Goal: Complete application form: Complete application form

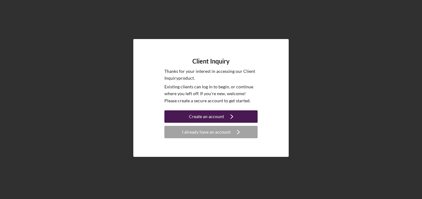
click at [202, 116] on div "Create an account" at bounding box center [206, 117] width 35 height 12
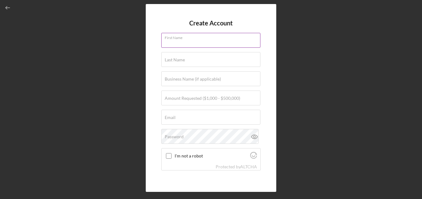
click at [201, 45] on input "First Name" at bounding box center [210, 40] width 99 height 15
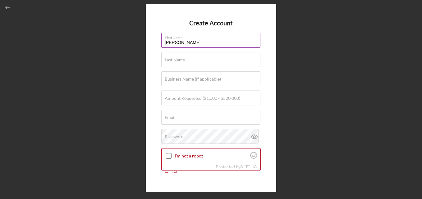
type input "[PERSON_NAME]"
type input "S"
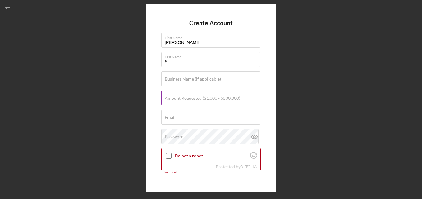
click at [212, 97] on label "Amount Requested ($1,000 - $500,000)" at bounding box center [202, 98] width 75 height 5
click at [212, 97] on input "Amount Requested ($1,000 - $500,000)" at bounding box center [210, 98] width 99 height 15
type input "$10,000"
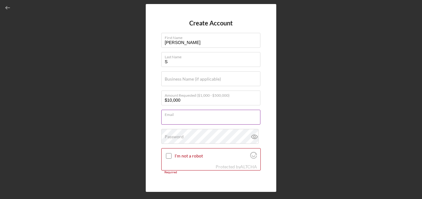
click at [198, 111] on div "Email Required" at bounding box center [210, 118] width 99 height 16
click at [181, 123] on input "eso" at bounding box center [210, 117] width 99 height 15
click at [183, 120] on input "eso" at bounding box center [210, 117] width 99 height 15
type input "[EMAIL_ADDRESS][DOMAIN_NAME]"
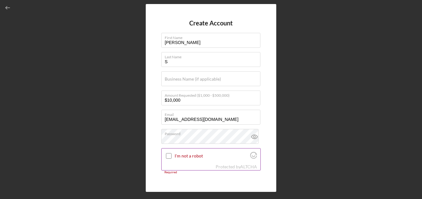
click at [168, 156] on input "I'm not a robot" at bounding box center [169, 156] width 6 height 6
click at [220, 154] on label "Verified" at bounding box center [212, 156] width 74 height 5
click at [171, 154] on input "Verified" at bounding box center [169, 156] width 6 height 6
checkbox input "true"
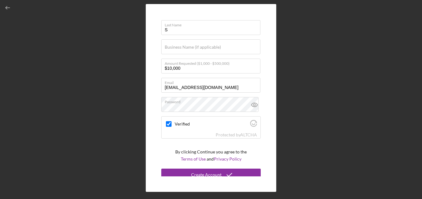
scroll to position [33, 0]
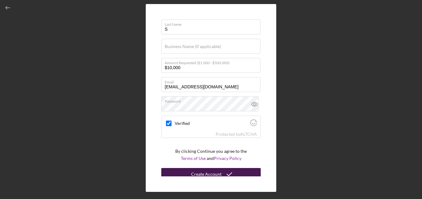
click at [238, 171] on button "Create Account" at bounding box center [210, 174] width 99 height 12
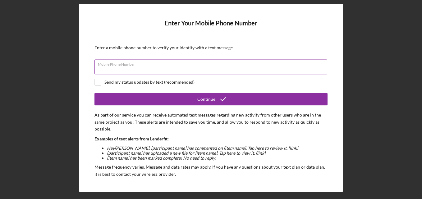
click at [173, 70] on input "Mobile Phone Number" at bounding box center [210, 67] width 233 height 15
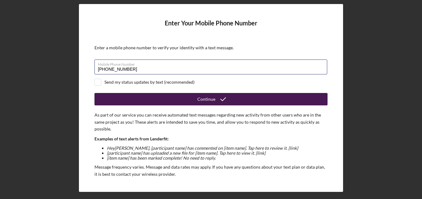
type input "[PHONE_NUMBER]"
click at [149, 102] on button "Continue" at bounding box center [210, 99] width 233 height 12
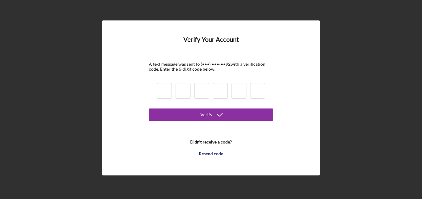
click at [166, 89] on input at bounding box center [164, 91] width 15 height 16
type input "0"
type input "3"
type input "0"
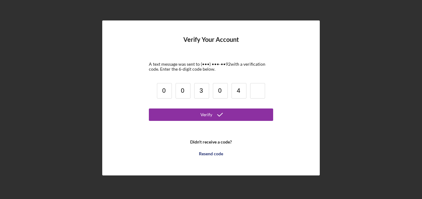
type input "4"
type input "0"
click at [204, 93] on input "3" at bounding box center [201, 91] width 15 height 16
type input "9"
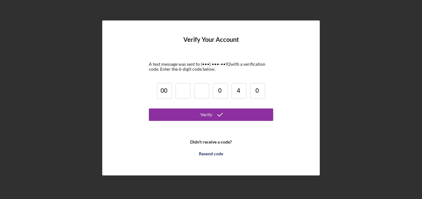
type input "0"
type input "9"
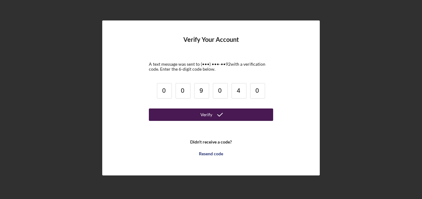
click at [219, 115] on icon "submit" at bounding box center [220, 115] width 16 height 16
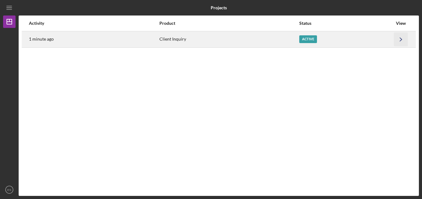
click at [400, 38] on polyline "button" at bounding box center [401, 39] width 2 height 3
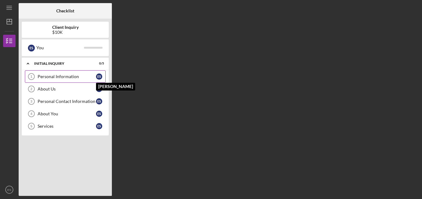
click at [99, 75] on div "E S" at bounding box center [99, 77] width 6 height 6
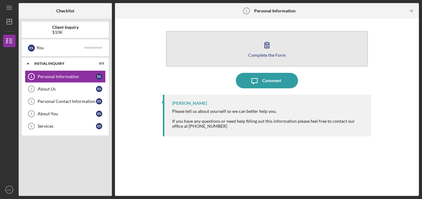
click at [238, 52] on button "Complete the Form Form" at bounding box center [267, 49] width 202 height 36
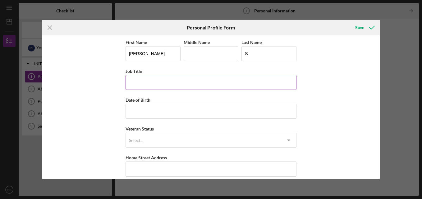
click at [180, 82] on input "Job Title" at bounding box center [210, 82] width 171 height 15
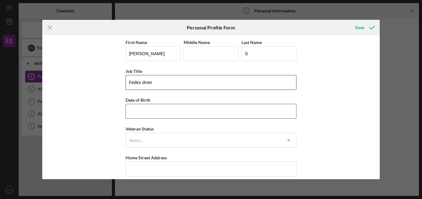
type input "Fedex drver"
click at [179, 115] on input "Date of Birth" at bounding box center [210, 111] width 171 height 15
type input "[DATE]"
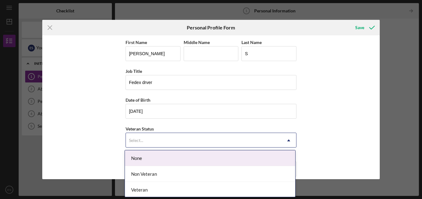
click at [167, 143] on div "Select..." at bounding box center [203, 141] width 155 height 14
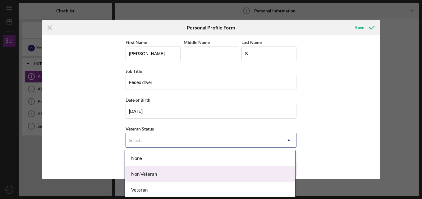
click at [172, 174] on div "Non Veteran" at bounding box center [210, 174] width 170 height 16
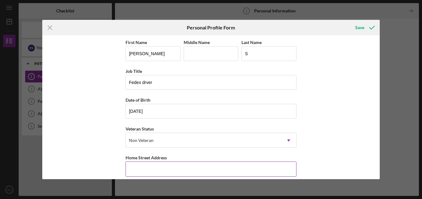
click at [172, 171] on input "Home Street Address" at bounding box center [210, 169] width 171 height 15
type input "[STREET_ADDRESS]"
type input "Green Bay"
type input "54313"
type input "WI"
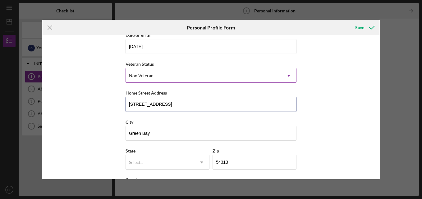
scroll to position [93, 0]
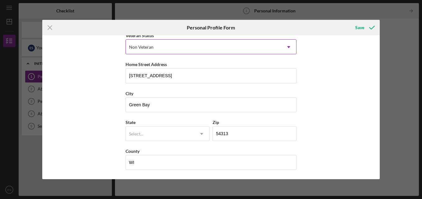
click at [166, 135] on div "Select..." at bounding box center [160, 134] width 68 height 14
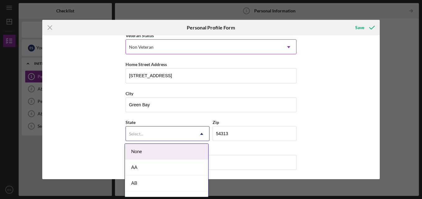
type input "w"
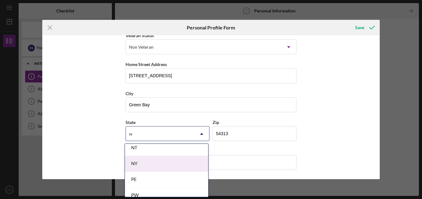
scroll to position [216, 0]
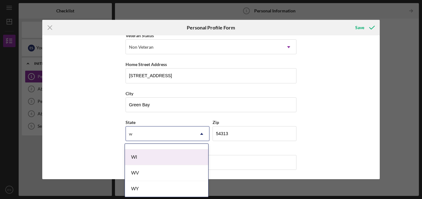
click at [140, 160] on div "WI" at bounding box center [166, 158] width 83 height 16
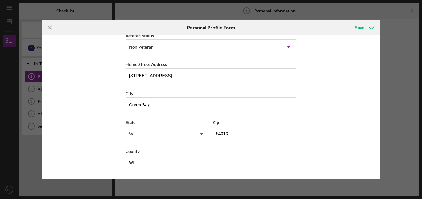
click at [252, 168] on input "WI" at bounding box center [210, 162] width 171 height 15
type input "W"
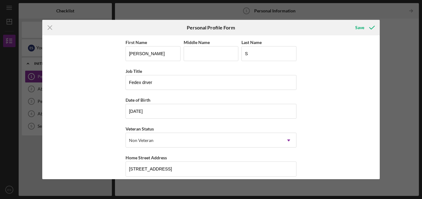
scroll to position [93, 0]
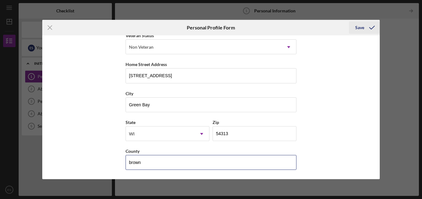
type input "brown"
click at [362, 27] on div "Save" at bounding box center [359, 27] width 9 height 12
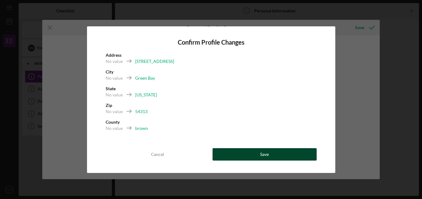
click at [262, 156] on div "Save" at bounding box center [264, 154] width 9 height 12
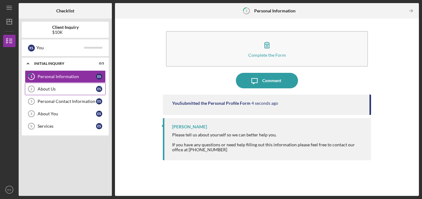
click at [95, 86] on link "About Us 2 About Us E S" at bounding box center [65, 89] width 81 height 12
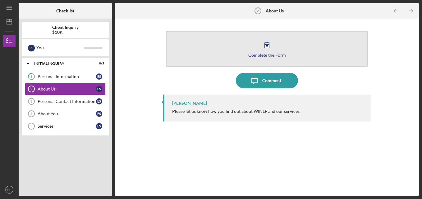
click at [234, 46] on button "Complete the Form Form" at bounding box center [267, 49] width 202 height 36
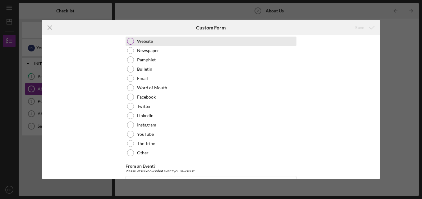
scroll to position [46, 0]
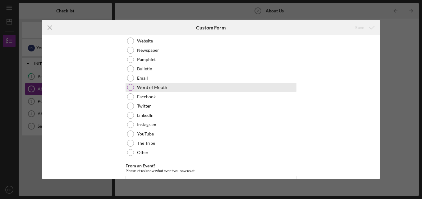
click at [197, 86] on div "Word of Mouth" at bounding box center [210, 87] width 171 height 9
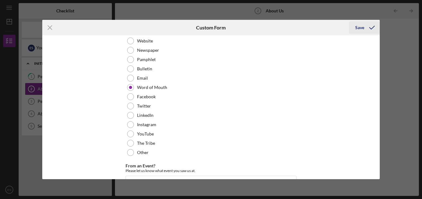
click at [359, 26] on div "Save" at bounding box center [359, 27] width 9 height 12
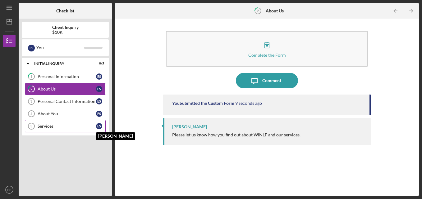
click at [98, 127] on div "E S" at bounding box center [99, 126] width 6 height 6
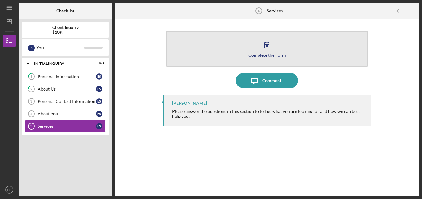
click at [244, 54] on button "Complete the Form Form" at bounding box center [267, 49] width 202 height 36
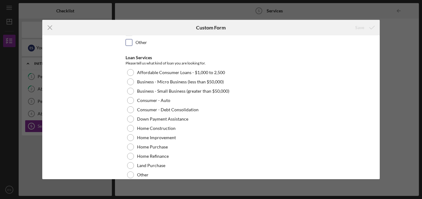
scroll to position [68, 0]
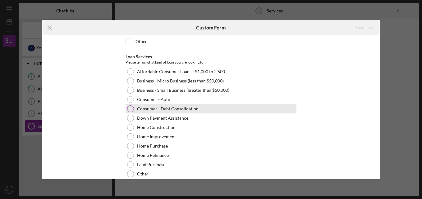
click at [130, 109] on div at bounding box center [130, 109] width 7 height 7
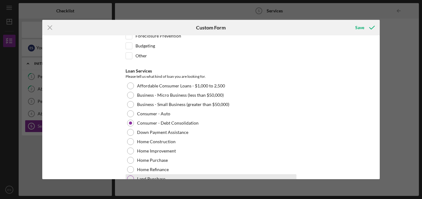
scroll to position [53, 0]
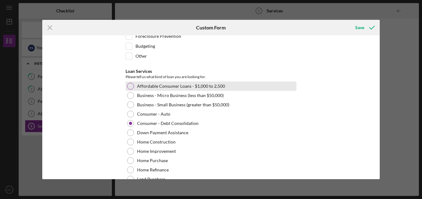
click at [125, 84] on div "Affordable Consumer Loans - $1,000 to 2,500" at bounding box center [210, 86] width 171 height 9
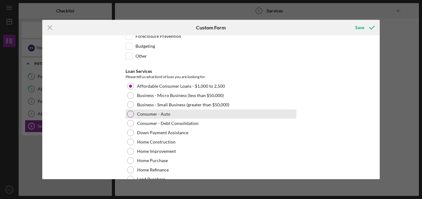
click at [135, 112] on div "Consumer - Auto" at bounding box center [210, 114] width 171 height 9
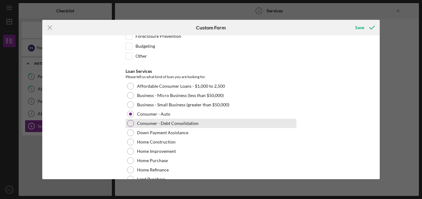
click at [137, 125] on label "Consumer - Debt Consolidation" at bounding box center [167, 123] width 61 height 5
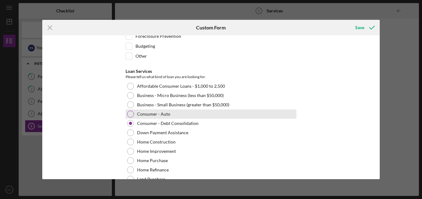
click at [161, 114] on label "Consumer - Auto" at bounding box center [153, 114] width 33 height 5
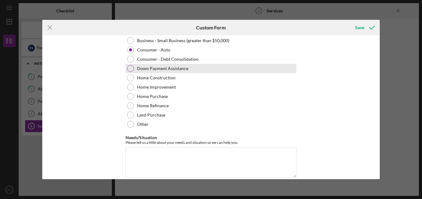
scroll to position [126, 0]
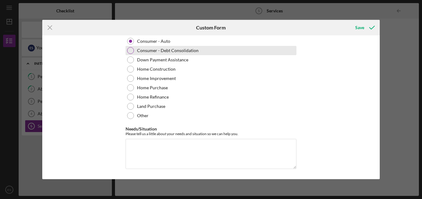
click at [132, 51] on div at bounding box center [130, 50] width 7 height 7
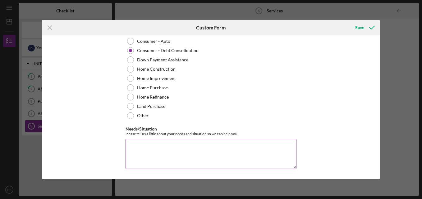
click at [162, 141] on textarea "Needs/Situation" at bounding box center [210, 154] width 171 height 30
type textarea "i"
click at [196, 145] on textarea "I am asking for assistance with" at bounding box center [210, 154] width 171 height 30
click at [205, 148] on textarea "I am asking for assistance with paying of my debt" at bounding box center [210, 154] width 171 height 30
click at [226, 147] on textarea "I am asking for assistance with paying off my debt" at bounding box center [210, 154] width 171 height 30
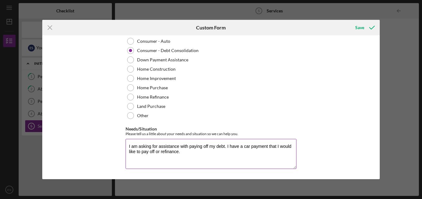
click at [194, 153] on textarea "I am asking for assistance with paying off my debt. I have a car payment that I…" at bounding box center [210, 154] width 171 height 30
type textarea "I am asking for assistance with paying off my debt. I have a car payment that I…"
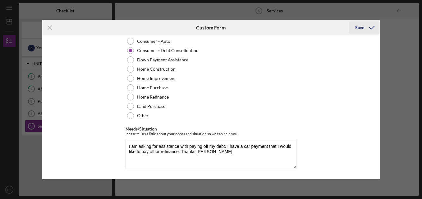
click at [359, 28] on div "Save" at bounding box center [359, 27] width 9 height 12
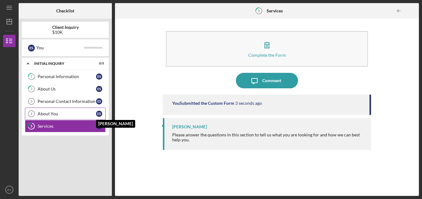
click at [98, 112] on div "E S" at bounding box center [99, 114] width 6 height 6
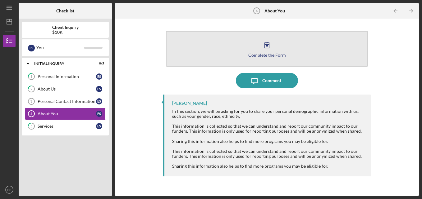
click at [269, 53] on div "Complete the Form" at bounding box center [267, 55] width 38 height 5
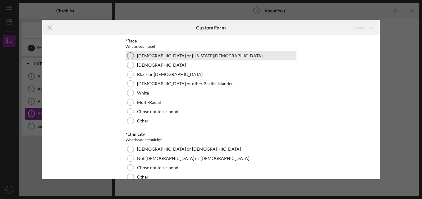
click at [153, 57] on label "[DEMOGRAPHIC_DATA] or [US_STATE][DEMOGRAPHIC_DATA]" at bounding box center [199, 55] width 125 height 5
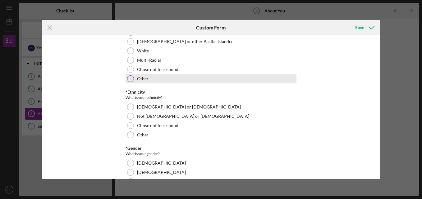
scroll to position [44, 0]
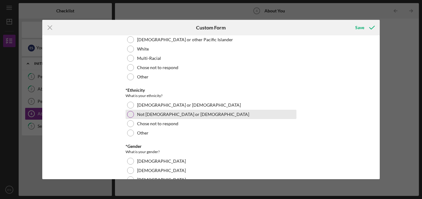
click at [165, 115] on label "Not [DEMOGRAPHIC_DATA] or [DEMOGRAPHIC_DATA]" at bounding box center [193, 114] width 112 height 5
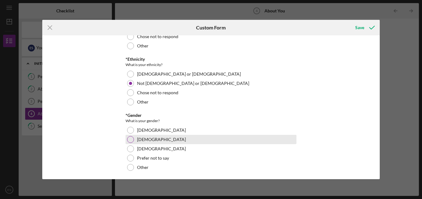
scroll to position [77, 0]
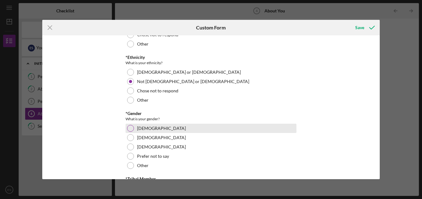
click at [144, 128] on label "[DEMOGRAPHIC_DATA]" at bounding box center [161, 128] width 49 height 5
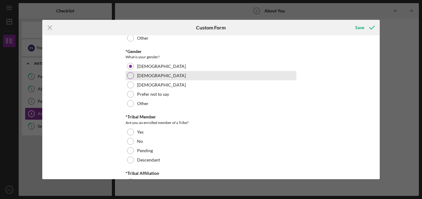
scroll to position [141, 0]
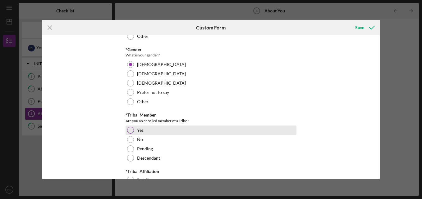
click at [161, 133] on div "Yes" at bounding box center [210, 130] width 171 height 9
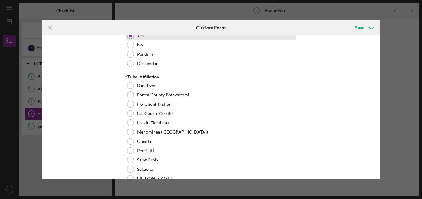
scroll to position [248, 0]
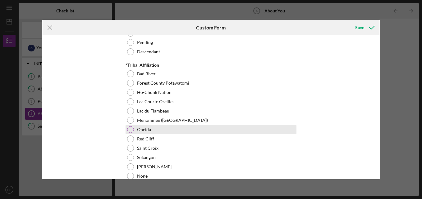
click at [143, 130] on label "Oneida" at bounding box center [144, 129] width 14 height 5
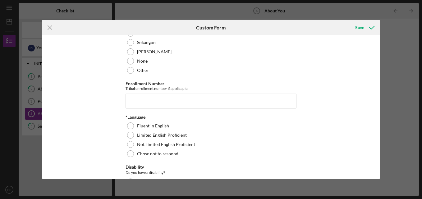
scroll to position [361, 0]
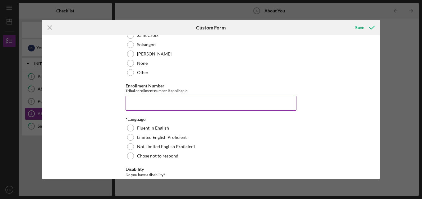
click at [153, 99] on input "Enrollment Number" at bounding box center [210, 103] width 171 height 15
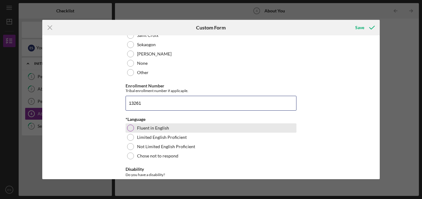
type input "13261"
click at [130, 129] on div at bounding box center [130, 128] width 7 height 7
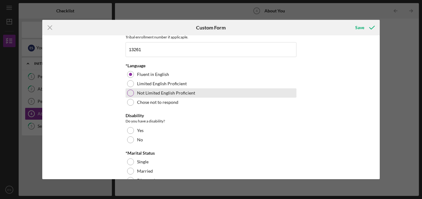
scroll to position [415, 0]
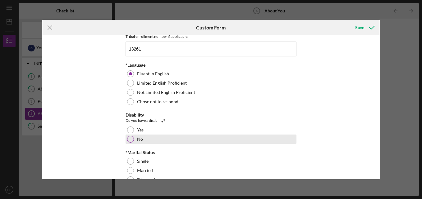
click at [128, 137] on div at bounding box center [130, 139] width 7 height 7
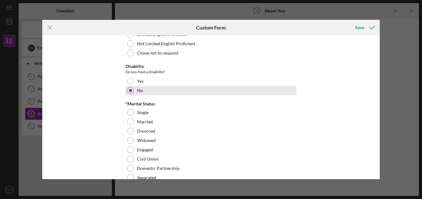
scroll to position [464, 0]
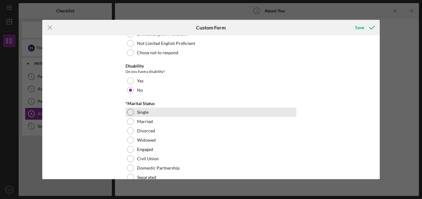
click at [128, 113] on div at bounding box center [130, 112] width 7 height 7
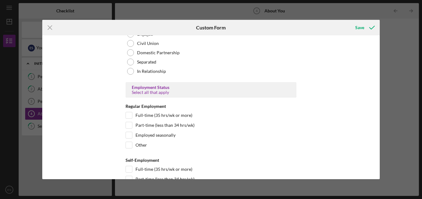
scroll to position [580, 0]
click at [129, 116] on input "Full-time (35 hrs/wk or more)" at bounding box center [129, 115] width 6 height 6
checkbox input "true"
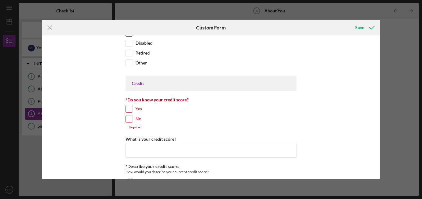
scroll to position [800, 0]
click at [126, 120] on input "No" at bounding box center [129, 119] width 6 height 6
checkbox input "true"
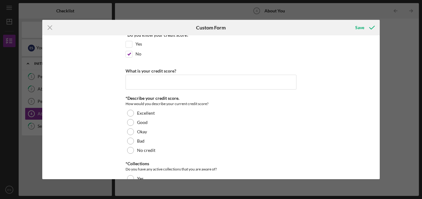
scroll to position [865, 0]
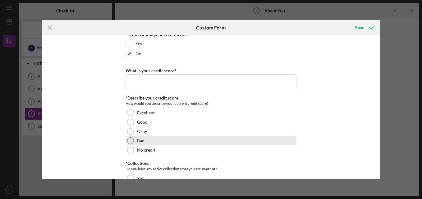
click at [133, 139] on div "Bad" at bounding box center [210, 140] width 171 height 9
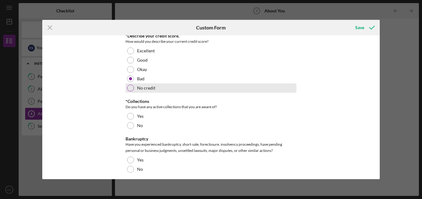
scroll to position [927, 0]
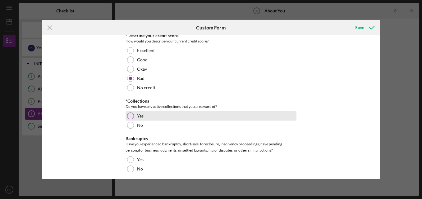
click at [132, 116] on div at bounding box center [130, 116] width 7 height 7
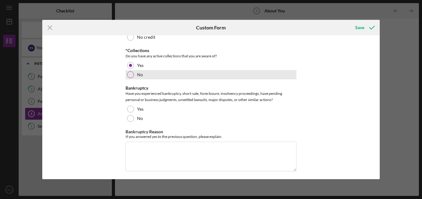
scroll to position [978, 0]
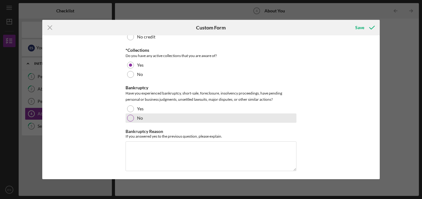
click at [128, 115] on div "No" at bounding box center [210, 118] width 171 height 9
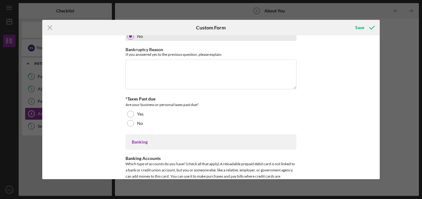
scroll to position [1061, 0]
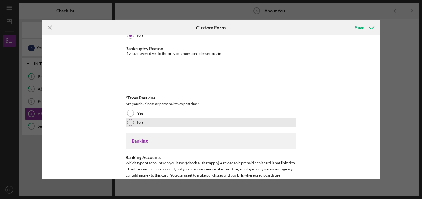
click at [139, 124] on label "No" at bounding box center [140, 122] width 6 height 5
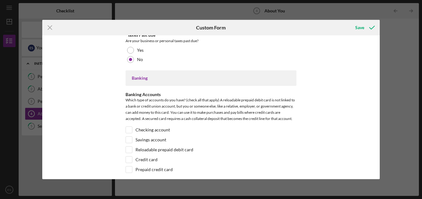
scroll to position [1125, 0]
click at [159, 132] on label "Checking account" at bounding box center [152, 130] width 34 height 6
click at [132, 132] on input "Checking account" at bounding box center [129, 130] width 6 height 6
checkbox input "true"
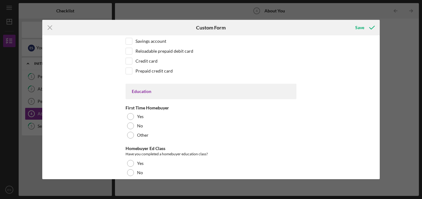
scroll to position [1223, 0]
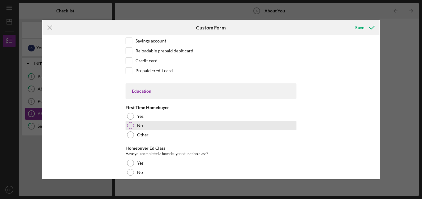
click at [141, 127] on label "No" at bounding box center [140, 125] width 6 height 5
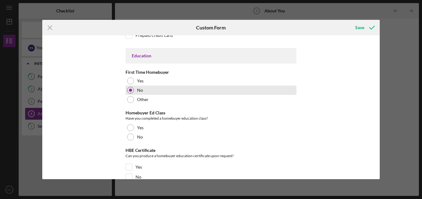
scroll to position [1259, 0]
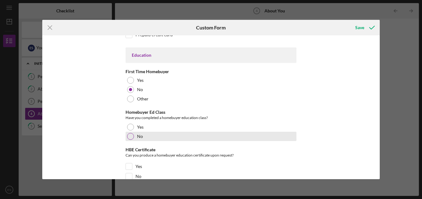
click at [140, 137] on label "No" at bounding box center [140, 136] width 6 height 5
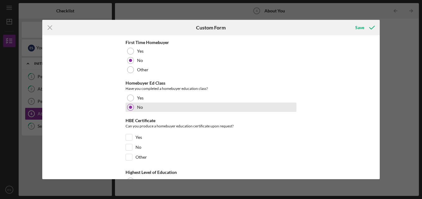
scroll to position [1291, 0]
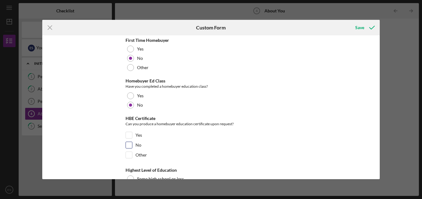
click at [137, 147] on label "No" at bounding box center [138, 145] width 6 height 6
click at [132, 147] on input "No" at bounding box center [129, 145] width 6 height 6
checkbox input "true"
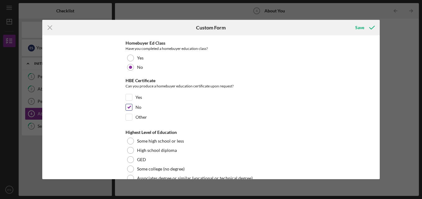
scroll to position [1337, 0]
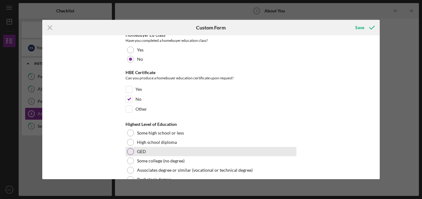
click at [139, 154] on label "GED" at bounding box center [141, 151] width 9 height 5
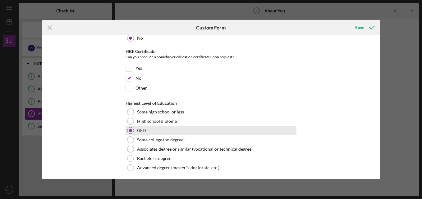
scroll to position [1360, 0]
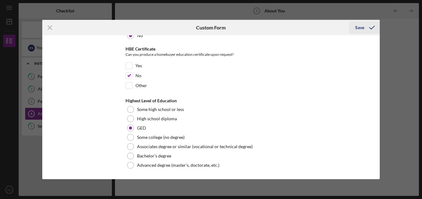
click at [358, 29] on div "Save" at bounding box center [359, 27] width 9 height 12
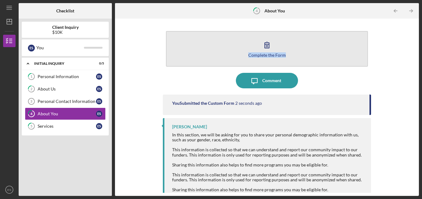
drag, startPoint x: 358, startPoint y: 29, endPoint x: 221, endPoint y: 53, distance: 139.0
drag, startPoint x: 221, startPoint y: 53, endPoint x: 266, endPoint y: 44, distance: 45.2
click at [266, 44] on icon "button" at bounding box center [267, 45] width 4 height 6
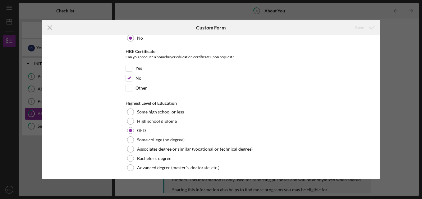
scroll to position [1360, 0]
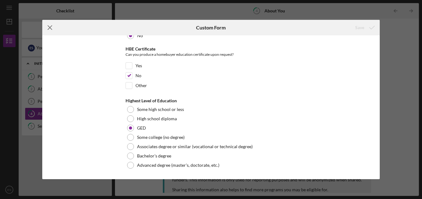
click at [48, 29] on icon "Icon/Menu Close" at bounding box center [50, 28] width 16 height 16
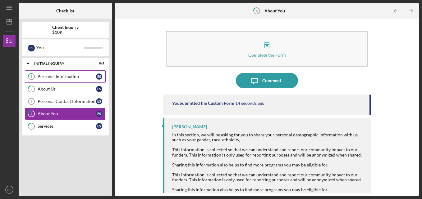
click at [46, 79] on div "Personal Information" at bounding box center [67, 76] width 58 height 5
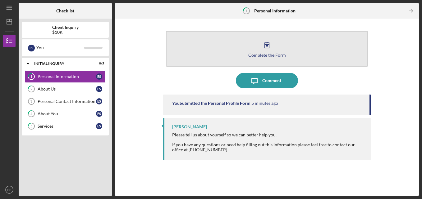
click at [218, 46] on button "Complete the Form Form" at bounding box center [267, 49] width 202 height 36
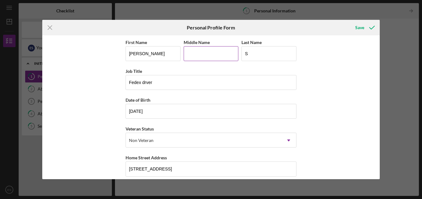
click at [222, 56] on input "Middle Name" at bounding box center [211, 53] width 55 height 15
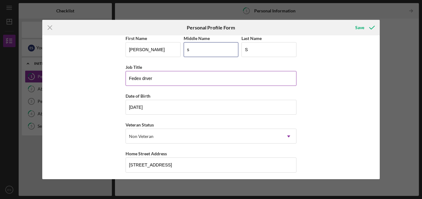
type input "s"
click at [200, 82] on input "Fedex drver" at bounding box center [210, 78] width 171 height 15
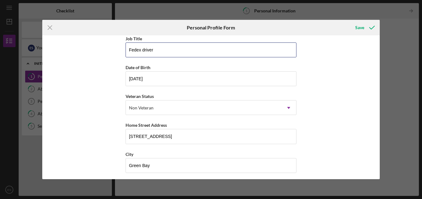
scroll to position [32, 0]
type input "Fedex driver"
click at [359, 25] on div "Save" at bounding box center [359, 27] width 9 height 12
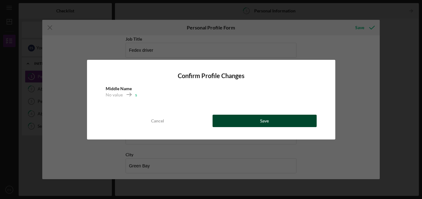
click at [247, 123] on button "Save" at bounding box center [264, 121] width 104 height 12
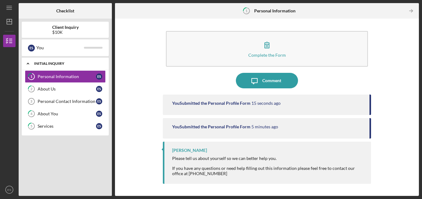
click at [23, 63] on icon "Icon/Expander" at bounding box center [28, 63] width 12 height 12
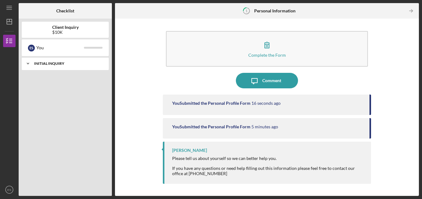
click at [30, 62] on icon "Icon/Expander" at bounding box center [28, 63] width 12 height 12
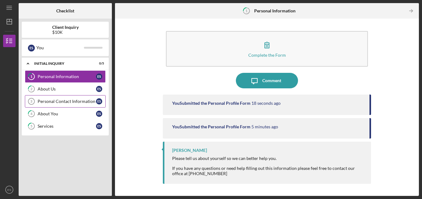
click at [90, 100] on div "Personal Contact Information" at bounding box center [67, 101] width 58 height 5
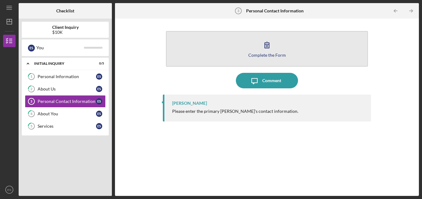
click at [266, 55] on div "Complete the Form" at bounding box center [267, 55] width 38 height 5
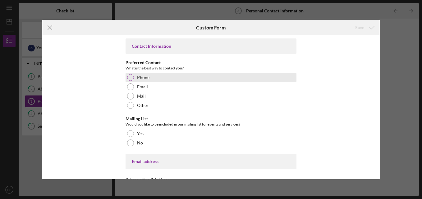
click at [133, 79] on div at bounding box center [130, 77] width 7 height 7
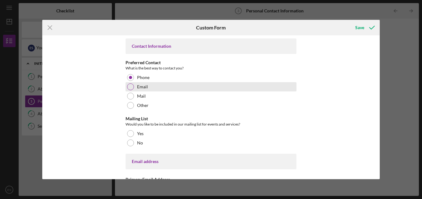
click at [135, 88] on div "Email" at bounding box center [210, 86] width 171 height 9
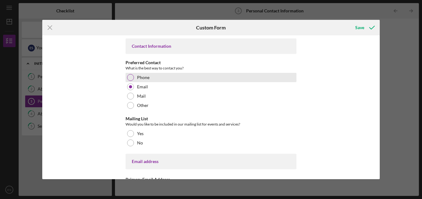
click at [132, 81] on div "Phone" at bounding box center [210, 77] width 171 height 9
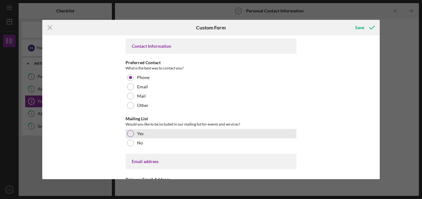
click at [127, 136] on div "Yes" at bounding box center [210, 133] width 171 height 9
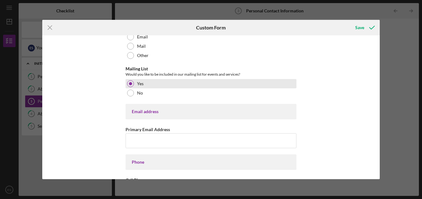
scroll to position [50, 0]
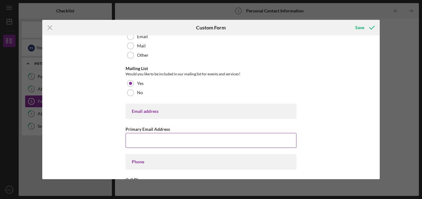
click at [130, 137] on input "Primary Email Address" at bounding box center [210, 140] width 171 height 15
type input "[EMAIL_ADDRESS][DOMAIN_NAME]"
type input "[PHONE_NUMBER]"
type input "[STREET_ADDRESS]"
type input "Green Bay"
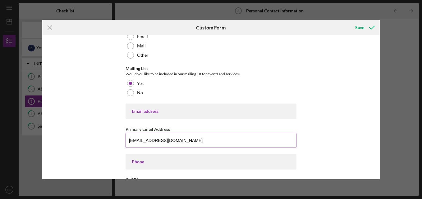
type input "54,313"
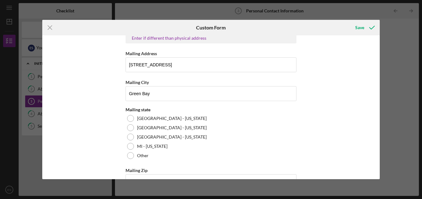
scroll to position [305, 0]
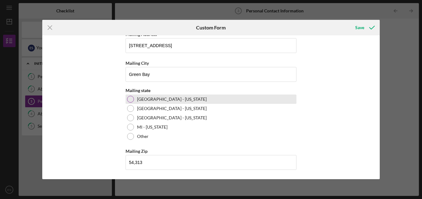
click at [130, 98] on div at bounding box center [130, 99] width 7 height 7
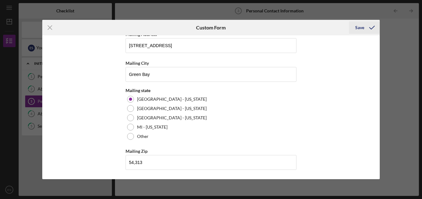
click at [359, 29] on div "Save" at bounding box center [359, 27] width 9 height 12
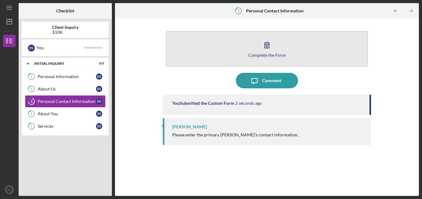
click at [266, 56] on div "Complete the Form" at bounding box center [267, 55] width 38 height 5
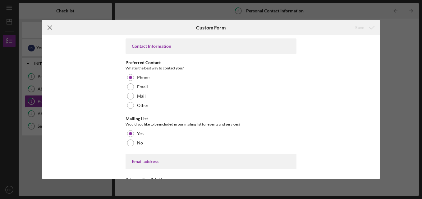
click at [48, 28] on icon "Icon/Menu Close" at bounding box center [50, 28] width 16 height 16
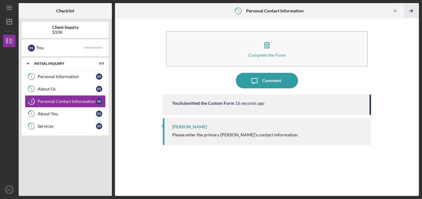
click at [412, 8] on icon "Icon/Table Pagination Arrow" at bounding box center [411, 11] width 14 height 14
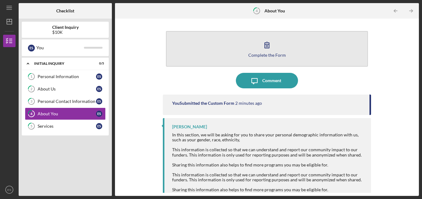
click at [244, 43] on button "Complete the Form Form" at bounding box center [267, 49] width 202 height 36
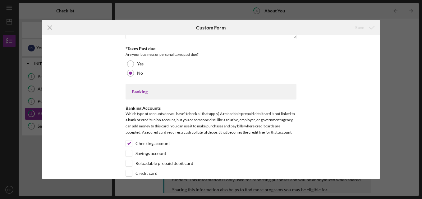
scroll to position [1082, 0]
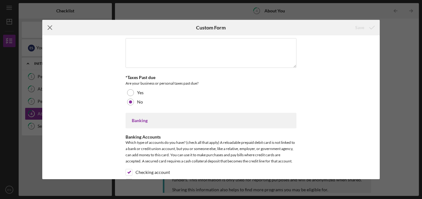
click at [50, 28] on line at bounding box center [50, 28] width 4 height 4
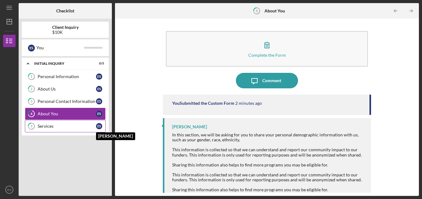
click at [101, 126] on div "E S" at bounding box center [99, 126] width 6 height 6
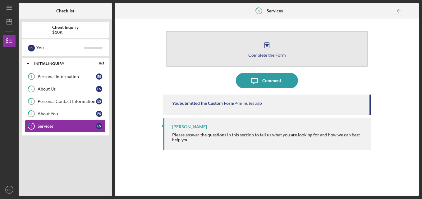
click at [242, 44] on button "Complete the Form Form" at bounding box center [267, 49] width 202 height 36
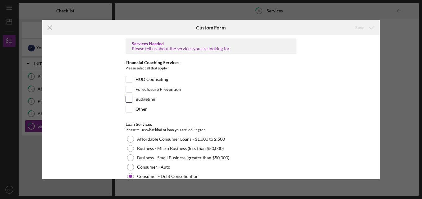
click at [131, 100] on div "Budgeting" at bounding box center [210, 101] width 171 height 10
click at [126, 99] on input "Budgeting" at bounding box center [129, 99] width 6 height 6
checkbox input "true"
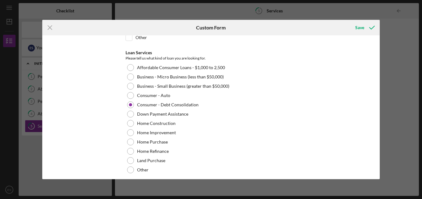
scroll to position [126, 0]
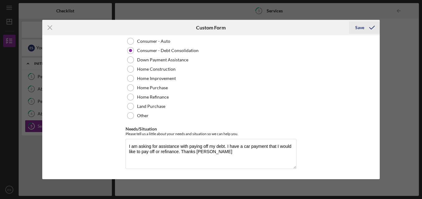
click at [357, 31] on div "Save" at bounding box center [359, 27] width 9 height 12
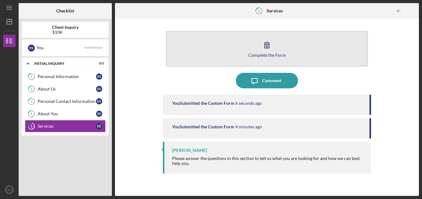
click at [303, 44] on button "Complete the Form Form" at bounding box center [267, 49] width 202 height 36
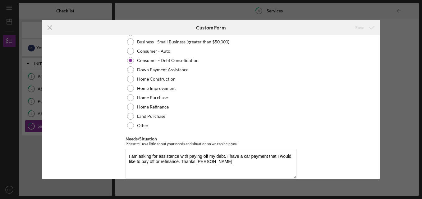
scroll to position [117, 0]
click at [52, 26] on line at bounding box center [50, 28] width 4 height 4
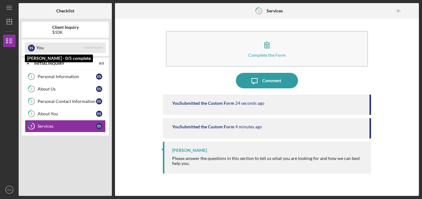
click at [40, 50] on div "You" at bounding box center [60, 48] width 48 height 11
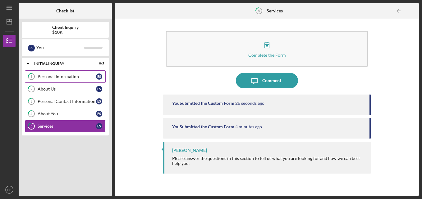
click at [95, 73] on link "1 Personal Information E S" at bounding box center [65, 76] width 81 height 12
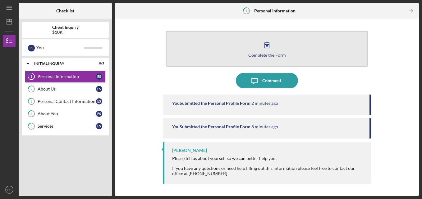
click at [211, 54] on button "Complete the Form Form" at bounding box center [267, 49] width 202 height 36
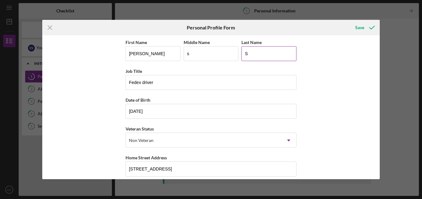
click at [266, 57] on input "S" at bounding box center [268, 53] width 55 height 15
type input "[PERSON_NAME]"
click at [364, 27] on icon "submit" at bounding box center [372, 28] width 16 height 16
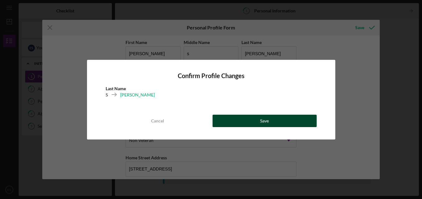
click at [264, 126] on div "Save" at bounding box center [264, 121] width 9 height 12
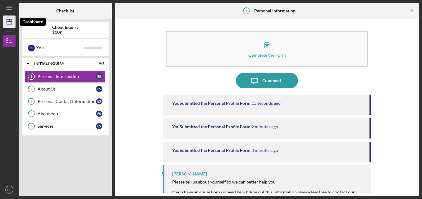
click at [11, 22] on line "button" at bounding box center [9, 22] width 5 height 0
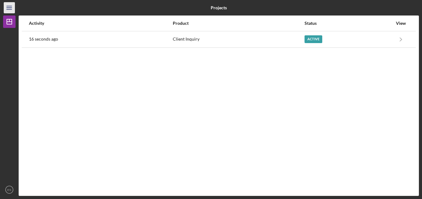
click at [11, 6] on line "button" at bounding box center [9, 6] width 5 height 0
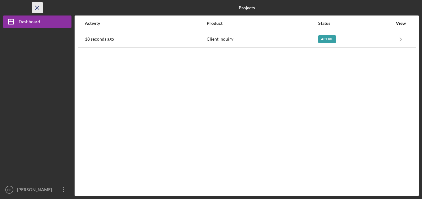
click at [36, 5] on icon "Icon/Menu Close" at bounding box center [37, 8] width 14 height 14
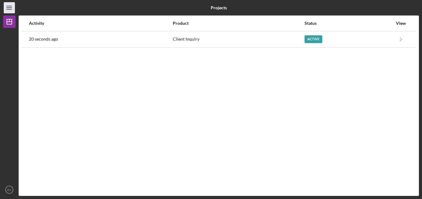
click at [10, 10] on icon "Icon/Menu" at bounding box center [9, 8] width 14 height 14
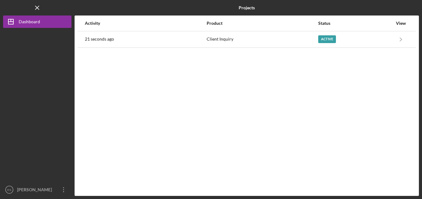
click at [17, 30] on div at bounding box center [37, 106] width 68 height 156
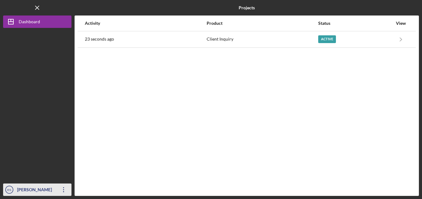
click at [16, 190] on div "[PERSON_NAME]" at bounding box center [36, 191] width 40 height 14
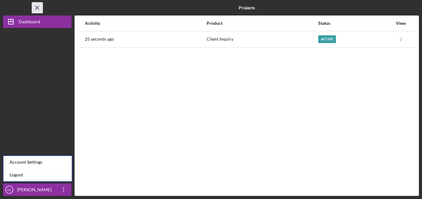
click at [40, 9] on icon "Icon/Menu Close" at bounding box center [37, 8] width 14 height 14
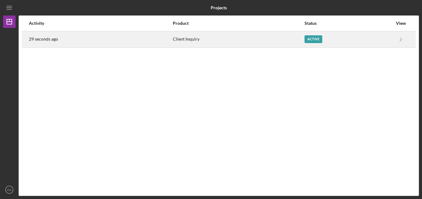
click at [391, 37] on div "Active" at bounding box center [348, 40] width 88 height 16
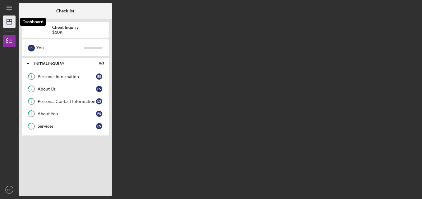
click at [12, 20] on polygon "button" at bounding box center [9, 21] width 5 height 5
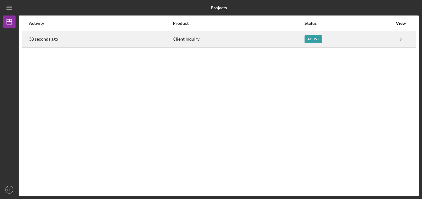
click at [391, 38] on div "Active" at bounding box center [348, 40] width 88 height 16
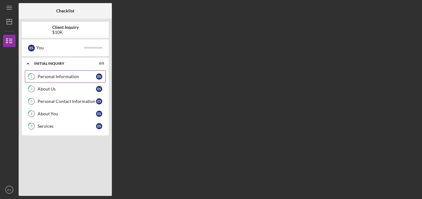
click at [88, 79] on div "Personal Information" at bounding box center [67, 76] width 58 height 5
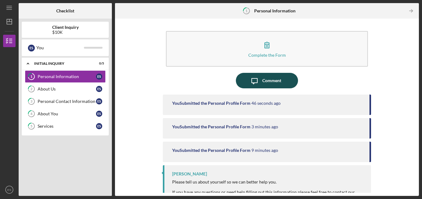
click at [255, 78] on icon "Icon/Message" at bounding box center [255, 81] width 16 height 16
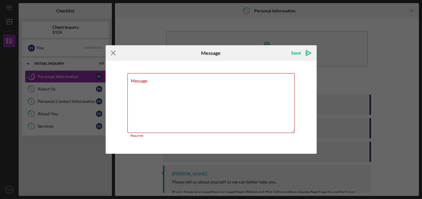
click at [113, 53] on icon "Icon/Menu Close" at bounding box center [114, 53] width 16 height 16
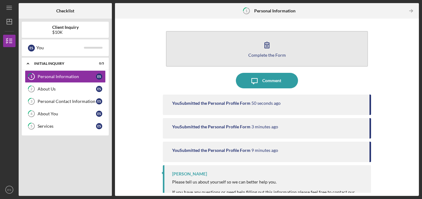
click at [275, 48] on button "Complete the Form Form" at bounding box center [267, 49] width 202 height 36
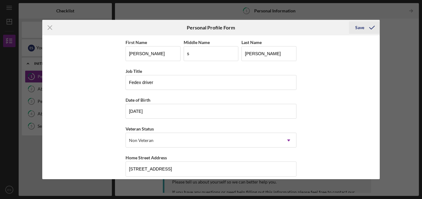
click at [362, 29] on div "Save" at bounding box center [359, 27] width 9 height 12
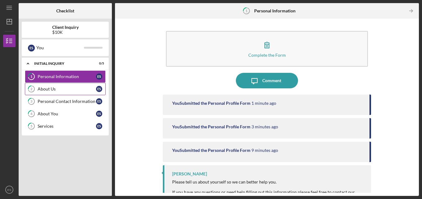
click at [100, 86] on link "2 About Us E S" at bounding box center [65, 89] width 81 height 12
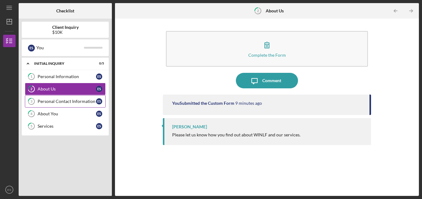
click at [94, 100] on div "Personal Contact Information" at bounding box center [67, 101] width 58 height 5
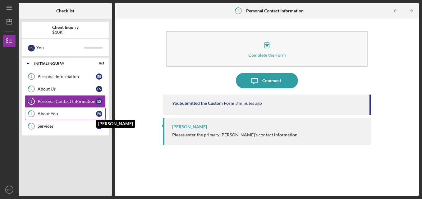
click at [96, 117] on link "4 About You E S [PERSON_NAME]" at bounding box center [65, 114] width 81 height 12
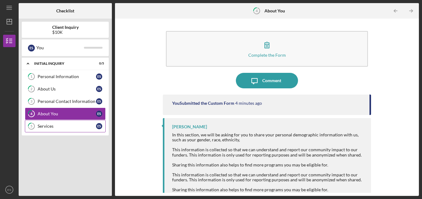
click at [94, 128] on div "Services" at bounding box center [67, 126] width 58 height 5
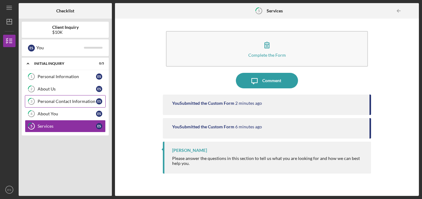
click at [92, 100] on div "Personal Contact Information" at bounding box center [67, 101] width 58 height 5
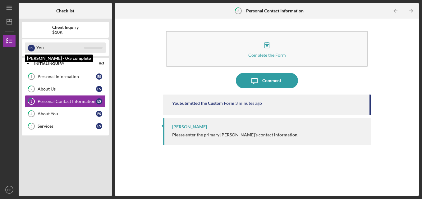
click at [100, 48] on div at bounding box center [93, 48] width 19 height 2
click at [30, 52] on div "E S" at bounding box center [31, 48] width 7 height 11
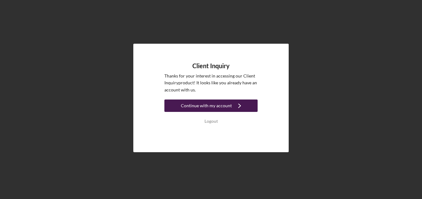
click at [222, 109] on div "Continue with my account" at bounding box center [206, 106] width 51 height 12
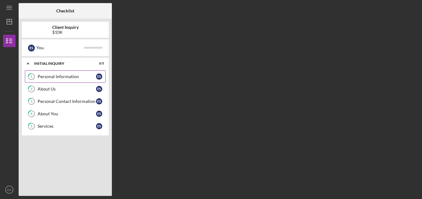
click at [89, 74] on link "1 Personal Information E S" at bounding box center [65, 76] width 81 height 12
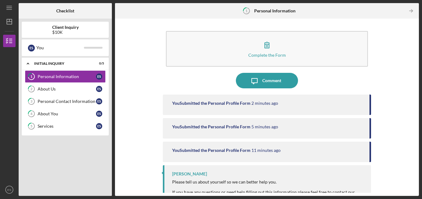
scroll to position [15, 0]
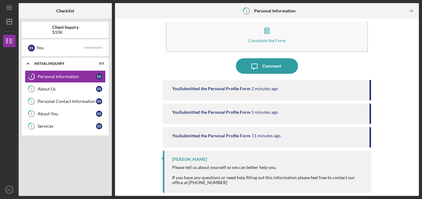
click at [189, 84] on div "You Submitted the Personal Profile Form 2 minutes ago" at bounding box center [267, 90] width 208 height 20
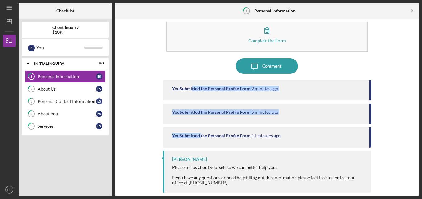
drag, startPoint x: 189, startPoint y: 84, endPoint x: 204, endPoint y: 145, distance: 63.1
click at [204, 145] on div "You Submitted the Personal Profile Form 2 minutes ago You Submitted the Persona…" at bounding box center [267, 126] width 208 height 92
click at [136, 102] on div "Complete the Form Form Icon/Message Comment You Submitted the Personal Profile …" at bounding box center [267, 107] width 298 height 171
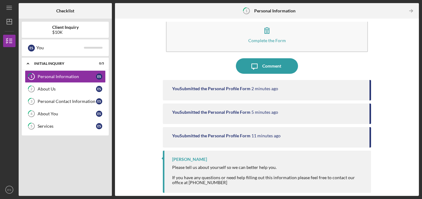
scroll to position [0, 0]
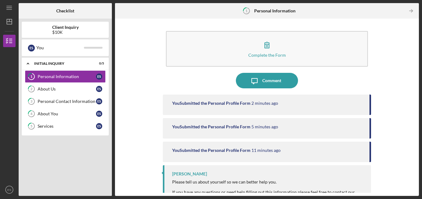
click at [247, 13] on tspan "1" at bounding box center [246, 11] width 2 height 4
click at [410, 12] on icon "Icon/Table Pagination Arrow" at bounding box center [411, 11] width 14 height 14
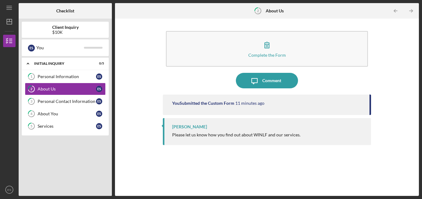
click at [266, 10] on b "About Us" at bounding box center [275, 10] width 18 height 5
click at [413, 10] on icon "Icon/Table Pagination Arrow" at bounding box center [411, 11] width 14 height 14
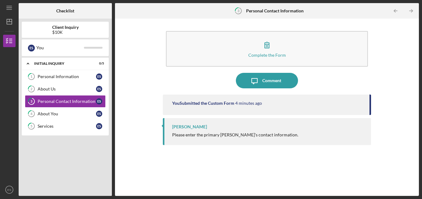
click at [413, 10] on icon "Icon/Table Pagination Arrow" at bounding box center [411, 11] width 14 height 14
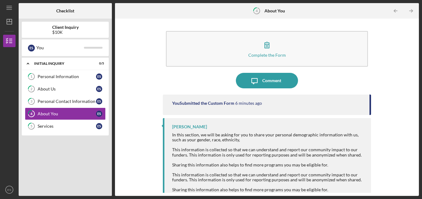
click at [413, 10] on icon "Icon/Table Pagination Arrow" at bounding box center [411, 11] width 14 height 14
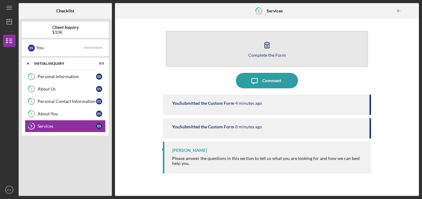
click at [307, 62] on button "Complete the Form Form" at bounding box center [267, 49] width 202 height 36
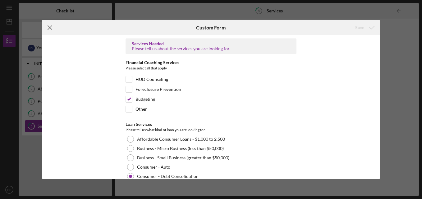
click at [50, 25] on icon "Icon/Menu Close" at bounding box center [50, 28] width 16 height 16
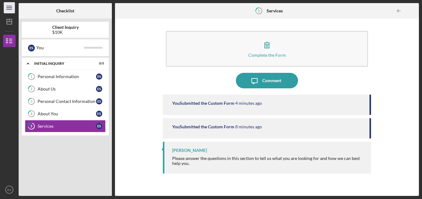
click at [12, 9] on icon "Icon/Menu" at bounding box center [9, 8] width 14 height 14
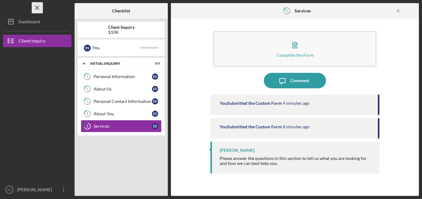
click at [39, 5] on icon "Icon/Menu Close" at bounding box center [37, 8] width 14 height 14
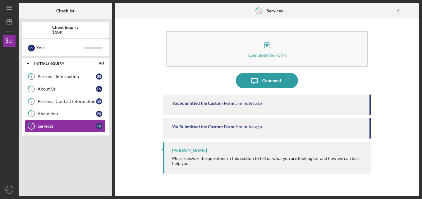
click at [220, 163] on div "Please answer the questions in this section to tell us what you are looking for…" at bounding box center [268, 161] width 193 height 10
click at [243, 164] on div "Please answer the questions in this section to tell us what you are looking for…" at bounding box center [268, 161] width 193 height 10
click at [64, 77] on div "Personal Information" at bounding box center [67, 76] width 58 height 5
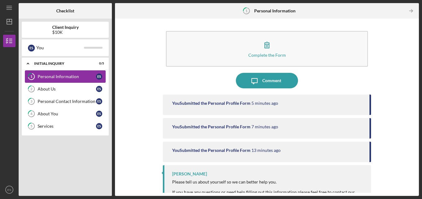
click at [67, 79] on div "Personal Information" at bounding box center [67, 76] width 58 height 5
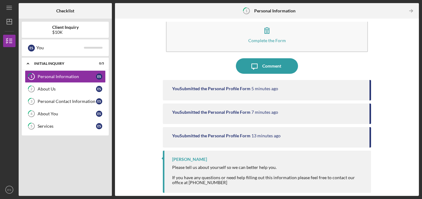
click at [228, 173] on div at bounding box center [268, 172] width 193 height 5
click at [200, 169] on div "Please tell us about yourself so we can better help you." at bounding box center [268, 167] width 193 height 5
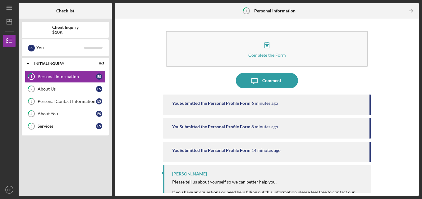
click at [257, 12] on b "Personal Information" at bounding box center [274, 10] width 41 height 5
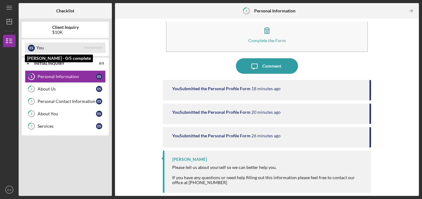
click at [91, 46] on div "E S You" at bounding box center [65, 48] width 81 height 11
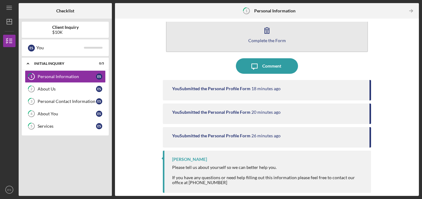
click at [266, 31] on icon "button" at bounding box center [267, 31] width 4 height 6
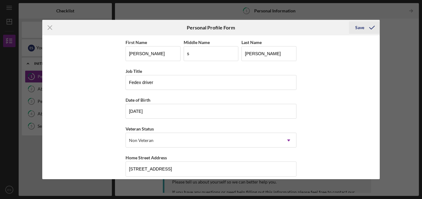
click at [363, 27] on div "Save" at bounding box center [359, 27] width 9 height 12
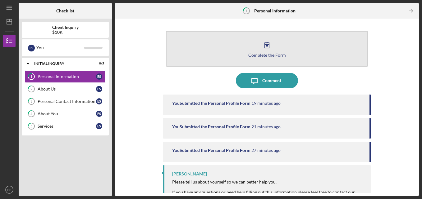
click at [321, 52] on button "Complete the Form Form" at bounding box center [267, 49] width 202 height 36
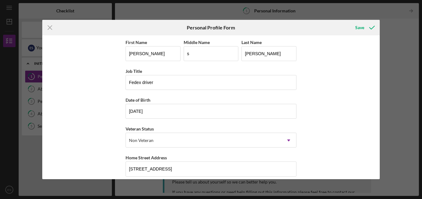
scroll to position [0, 0]
click at [361, 28] on div "Save" at bounding box center [359, 27] width 9 height 12
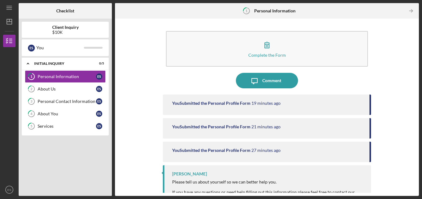
scroll to position [15, 0]
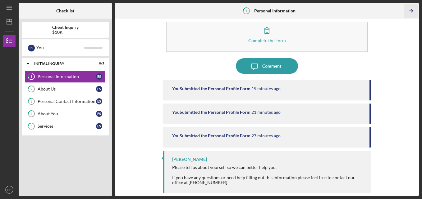
click at [412, 9] on icon "Icon/Table Pagination Arrow" at bounding box center [411, 11] width 14 height 14
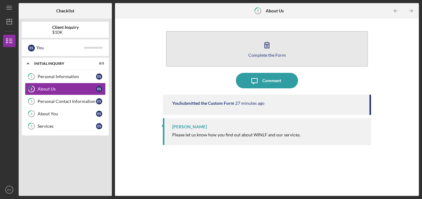
click at [296, 61] on button "Complete the Form Form" at bounding box center [267, 49] width 202 height 36
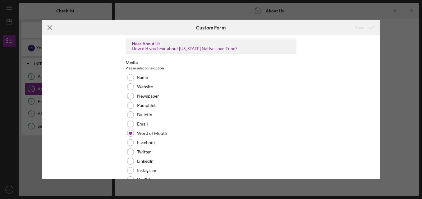
click at [48, 26] on line at bounding box center [50, 28] width 4 height 4
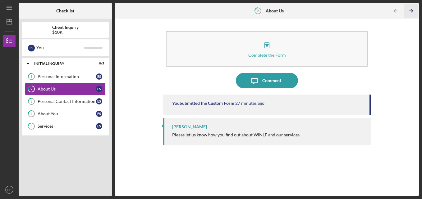
click at [409, 11] on line "button" at bounding box center [410, 11] width 3 height 0
